Goal: Navigation & Orientation: Find specific page/section

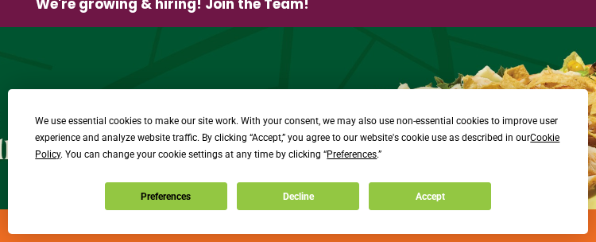
scroll to position [66, 0]
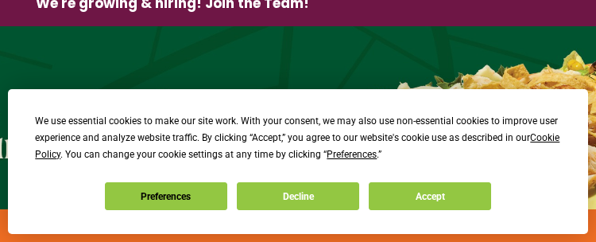
click at [310, 196] on button "Decline" at bounding box center [298, 196] width 122 height 28
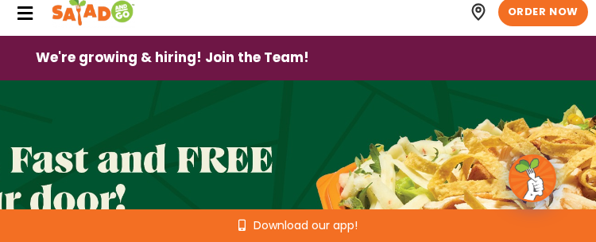
scroll to position [0, 0]
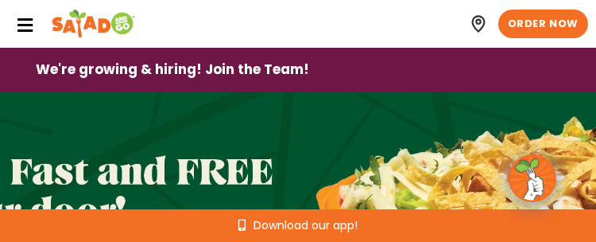
click at [32, 27] on icon at bounding box center [24, 25] width 17 height 17
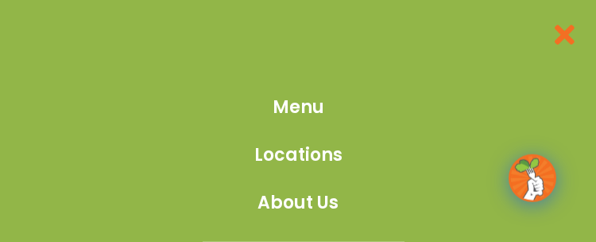
scroll to position [2854, 0]
click at [313, 151] on span "Locations" at bounding box center [298, 154] width 88 height 26
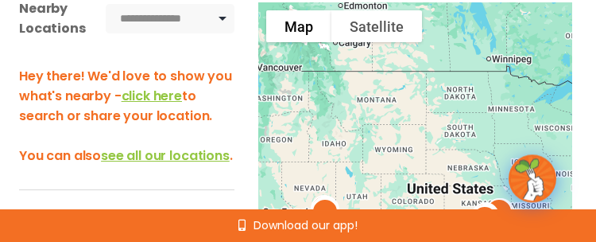
scroll to position [328, 0]
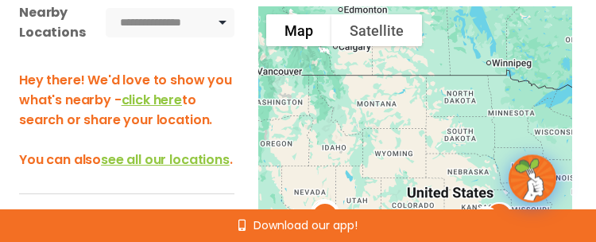
click at [163, 97] on span "click here" at bounding box center [152, 100] width 60 height 18
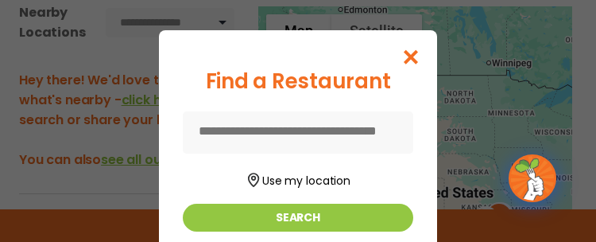
click at [319, 212] on button "Search" at bounding box center [298, 217] width 230 height 28
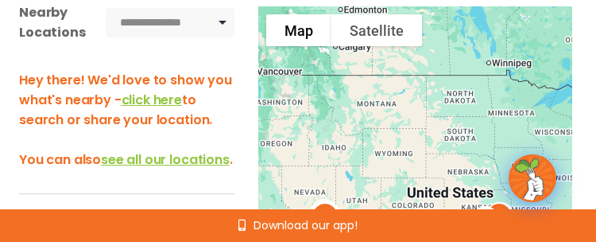
click at [166, 102] on span "click here" at bounding box center [152, 100] width 60 height 18
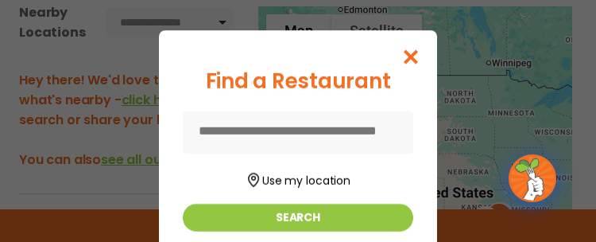
click at [318, 180] on button "Use my location" at bounding box center [298, 178] width 230 height 21
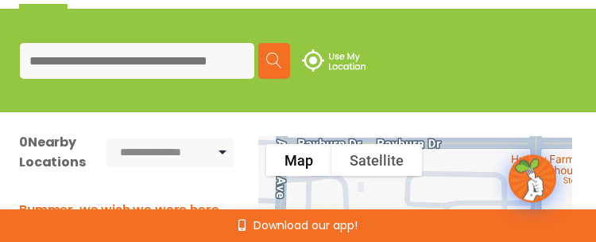
scroll to position [197, 0]
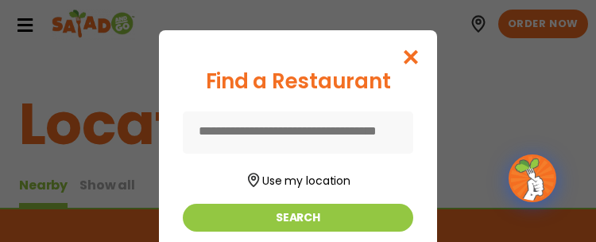
click at [284, 182] on button "Use my location" at bounding box center [298, 178] width 230 height 21
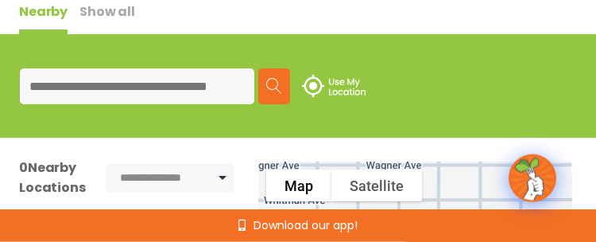
scroll to position [174, 0]
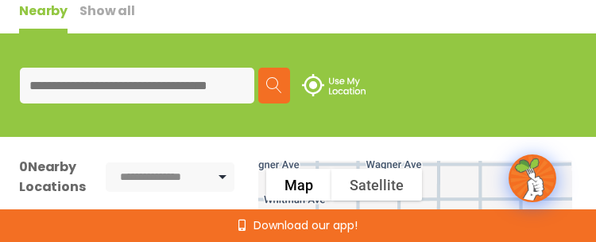
click at [109, 86] on input at bounding box center [137, 86] width 234 height 36
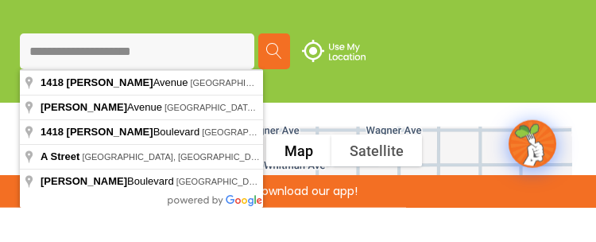
click at [137, 68] on input "**********" at bounding box center [137, 86] width 234 height 36
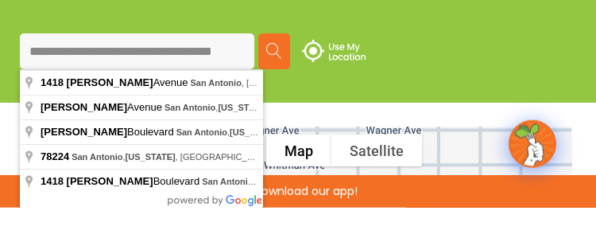
type input "**********"
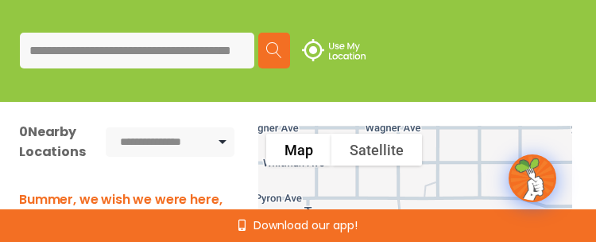
click at [281, 46] on img at bounding box center [274, 50] width 16 height 16
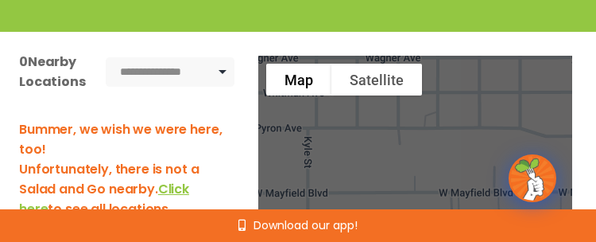
scroll to position [291, 0]
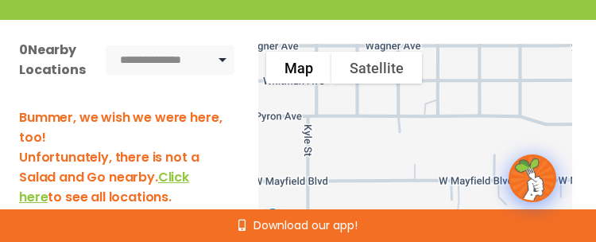
click at [159, 183] on span "Click here" at bounding box center [104, 187] width 170 height 38
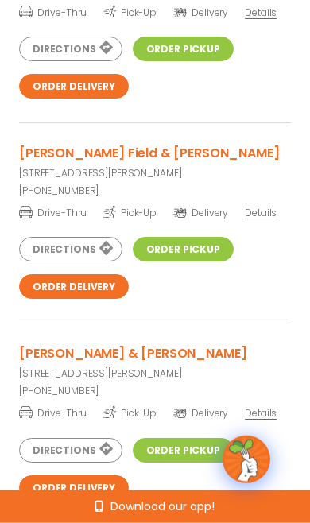
scroll to position [2139, 0]
